Goal: Task Accomplishment & Management: Complete application form

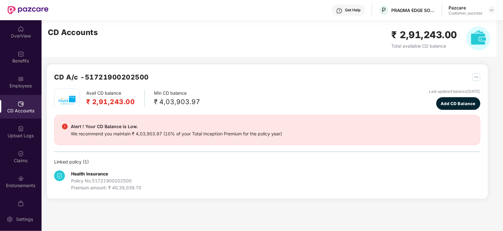
click at [494, 7] on div at bounding box center [492, 10] width 8 height 8
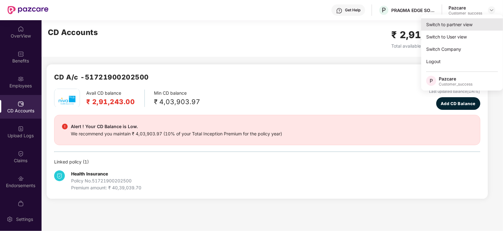
click at [478, 20] on div "Switch to partner view" at bounding box center [462, 24] width 82 height 12
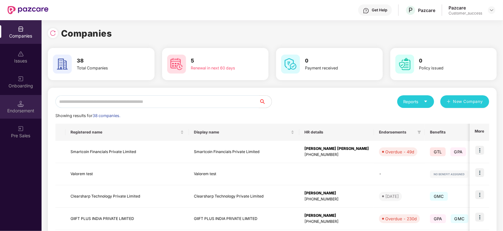
click at [20, 105] on img at bounding box center [21, 103] width 6 height 6
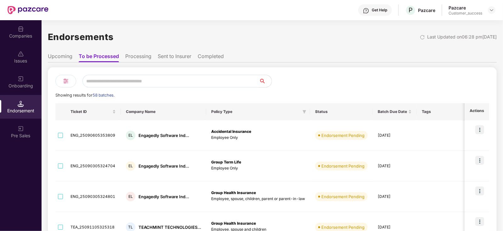
click at [26, 86] on div "Onboarding" at bounding box center [21, 86] width 42 height 6
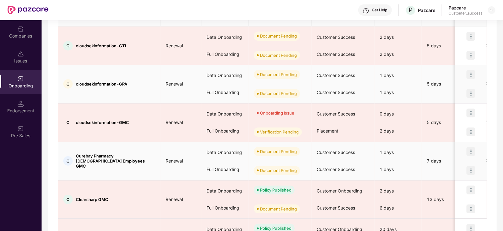
scroll to position [143, 0]
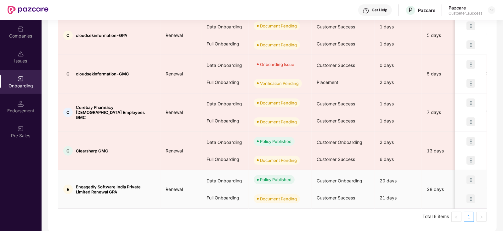
click at [474, 177] on img at bounding box center [471, 179] width 9 height 9
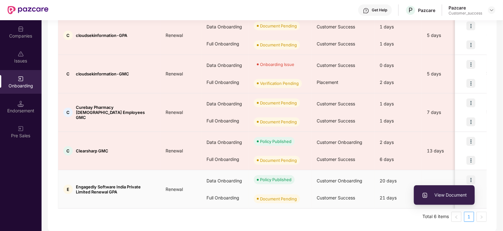
click at [457, 195] on span "View Document" at bounding box center [444, 194] width 45 height 7
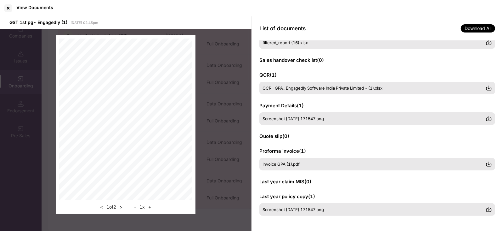
scroll to position [0, 0]
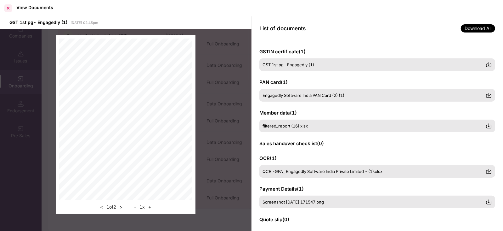
click at [8, 10] on div at bounding box center [8, 8] width 10 height 10
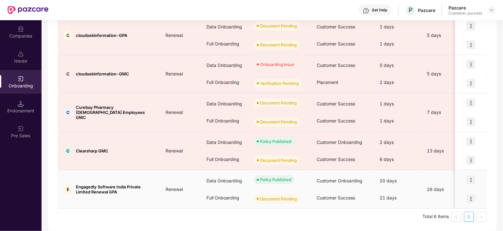
click at [472, 197] on img at bounding box center [471, 198] width 9 height 9
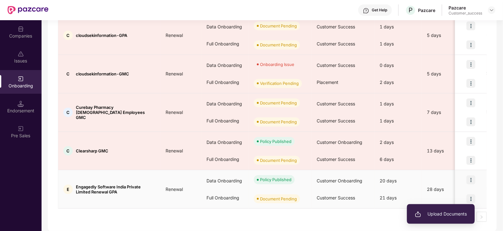
click at [435, 215] on span "Upload Documents" at bounding box center [441, 213] width 52 height 7
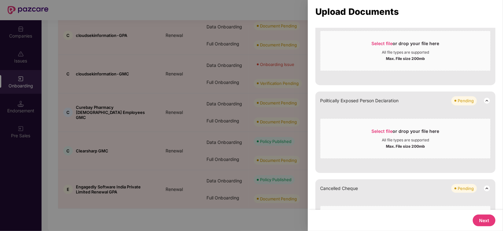
scroll to position [394, 0]
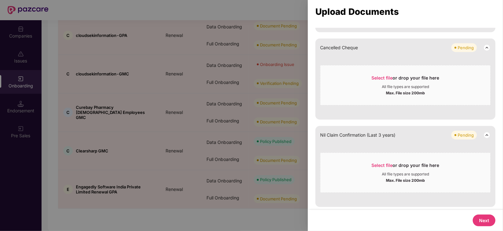
click at [487, 220] on button "Next" at bounding box center [484, 220] width 23 height 12
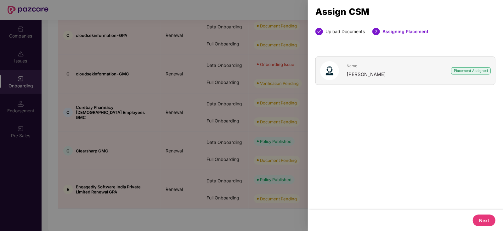
click at [479, 217] on button "Next" at bounding box center [484, 220] width 23 height 12
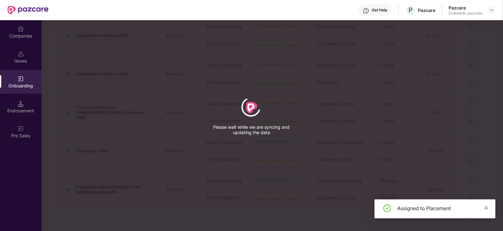
click at [485, 208] on icon "close" at bounding box center [486, 207] width 4 height 4
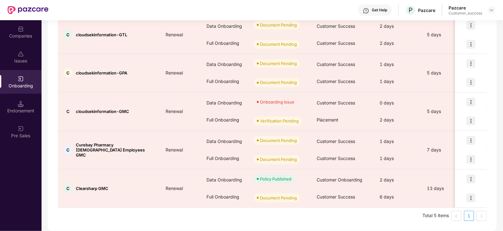
scroll to position [105, 0]
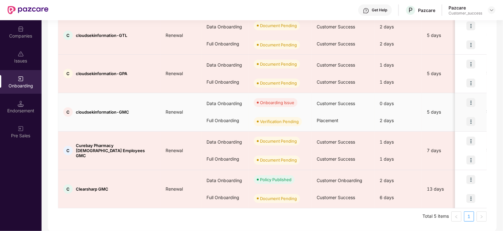
click at [471, 103] on img at bounding box center [471, 102] width 9 height 9
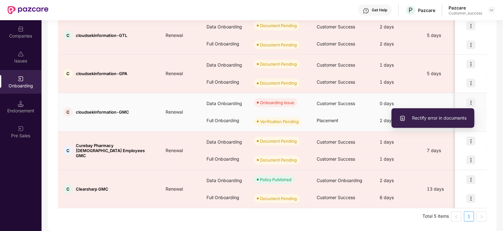
click at [450, 118] on span "Rectify error in documents" at bounding box center [433, 117] width 67 height 7
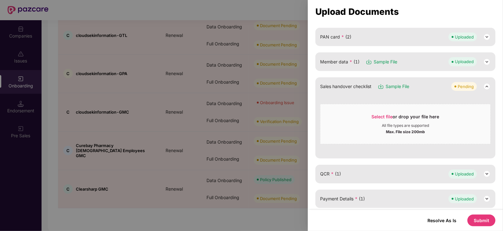
scroll to position [134, 0]
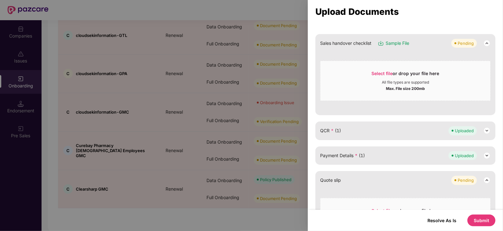
click at [429, 130] on div "QCR * (1) Uploaded" at bounding box center [405, 130] width 171 height 9
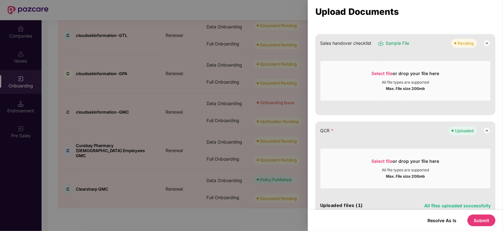
scroll to position [168, 0]
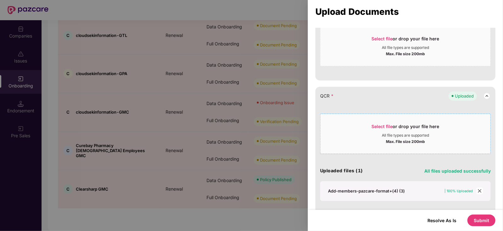
click at [380, 123] on div "Select file or drop your file here" at bounding box center [406, 127] width 68 height 9
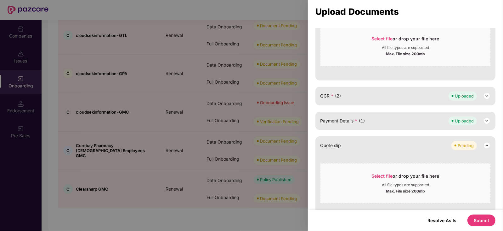
click at [478, 221] on button "Submit" at bounding box center [482, 220] width 28 height 12
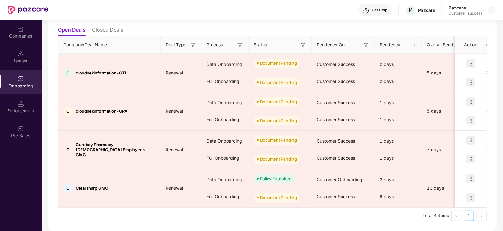
scroll to position [66, 0]
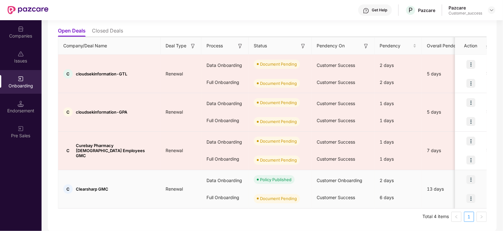
click at [474, 197] on img at bounding box center [471, 198] width 9 height 9
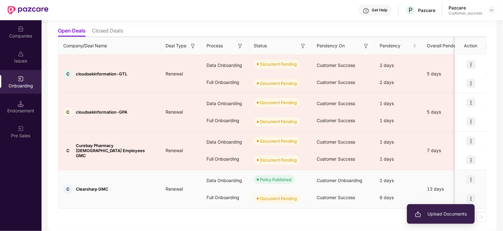
click at [441, 212] on span "Upload Documents" at bounding box center [441, 213] width 52 height 7
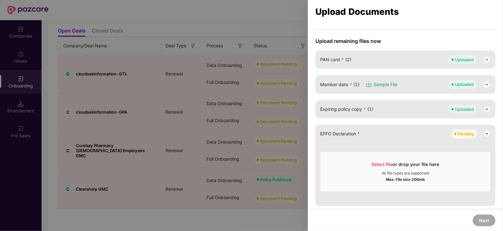
scroll to position [44, 0]
click at [243, 50] on div at bounding box center [251, 115] width 503 height 231
